Goal: Task Accomplishment & Management: Manage account settings

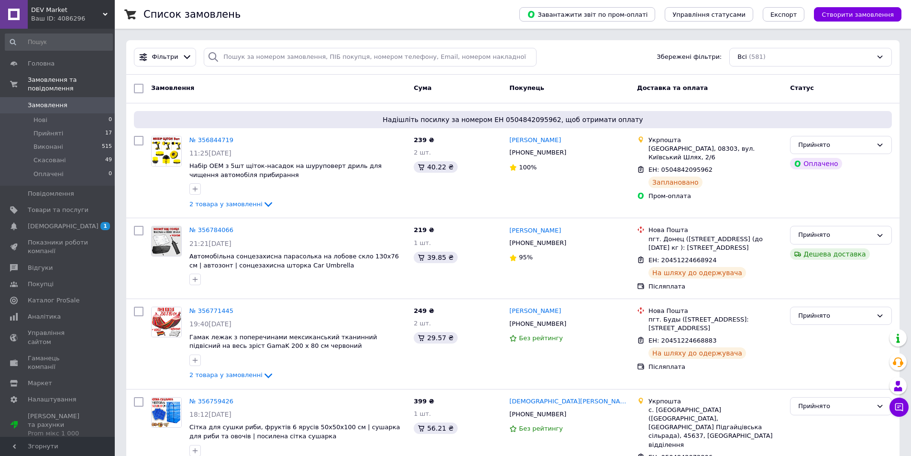
click at [85, 16] on div "Ваш ID: 4086296" at bounding box center [73, 18] width 84 height 9
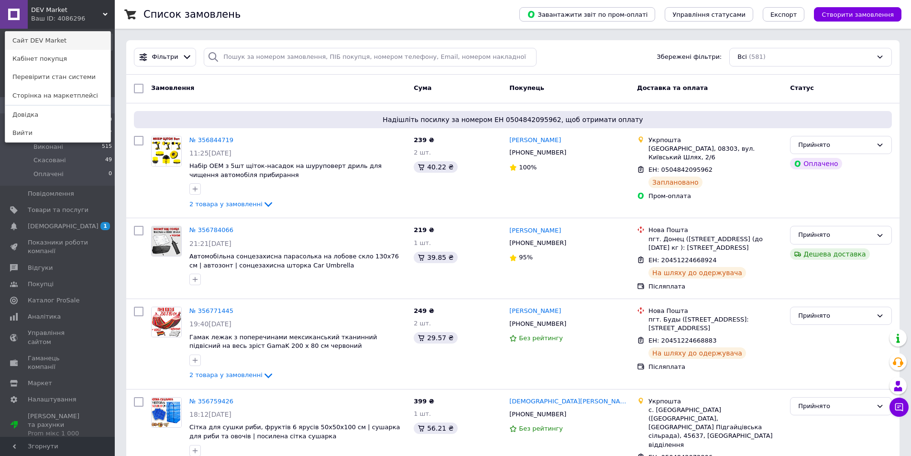
click at [73, 42] on link "Сайт DEV Market" at bounding box center [57, 41] width 105 height 18
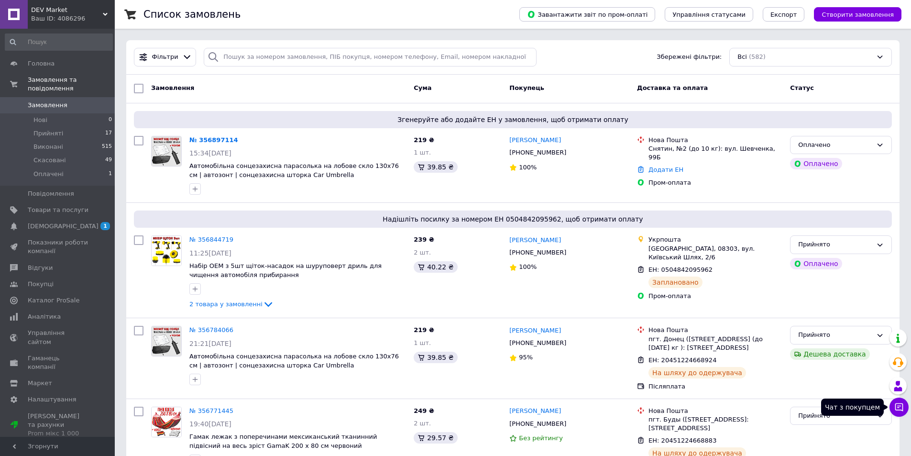
click at [902, 409] on icon at bounding box center [899, 407] width 10 height 10
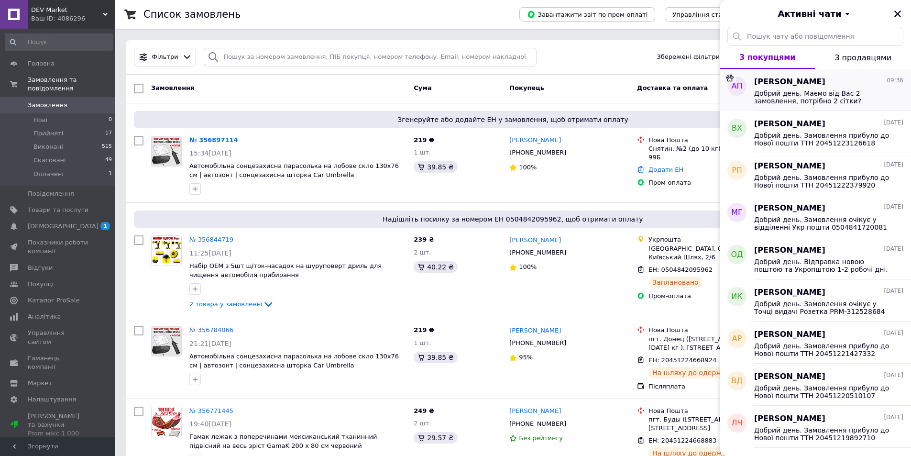
click at [832, 99] on span "Добрий день. Маємо від Вас 2 замовлення, потрібно 2 сітки?" at bounding box center [822, 96] width 136 height 15
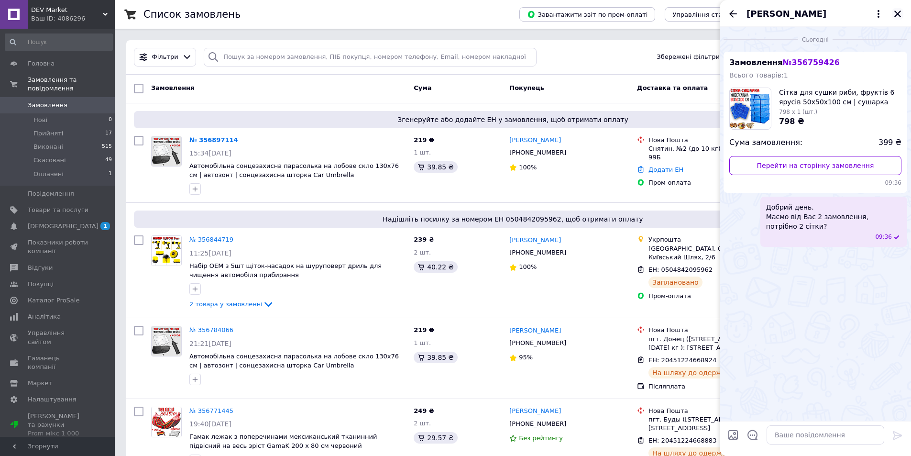
click at [893, 13] on icon "Закрити" at bounding box center [897, 14] width 9 height 9
